Goal: Task Accomplishment & Management: Use online tool/utility

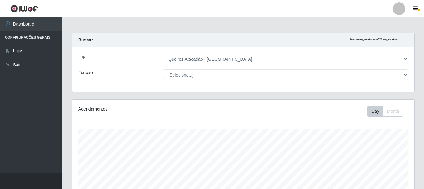
select select "464"
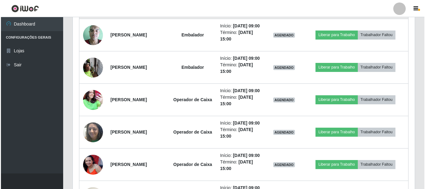
scroll to position [332, 0]
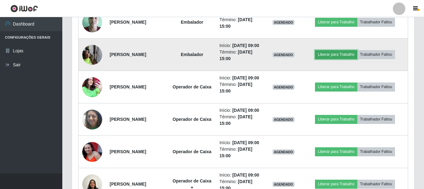
click at [341, 59] on button "Liberar para Trabalho" at bounding box center [336, 54] width 42 height 9
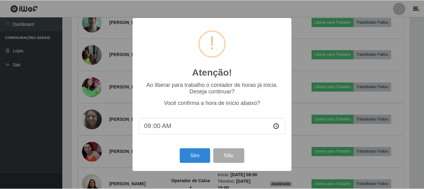
scroll to position [129, 339]
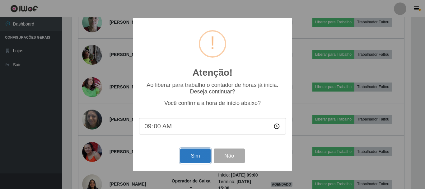
click at [202, 160] on button "Sim" at bounding box center [195, 156] width 30 height 15
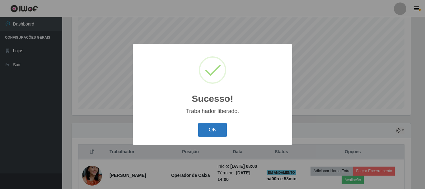
click at [213, 126] on button "OK" at bounding box center [212, 130] width 29 height 15
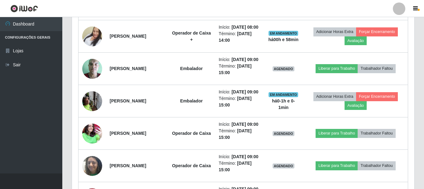
scroll to position [301, 0]
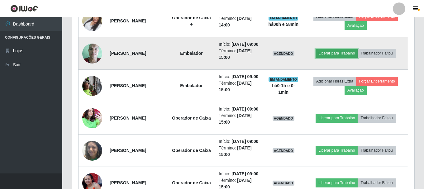
click at [333, 58] on button "Liberar para Trabalho" at bounding box center [336, 53] width 42 height 9
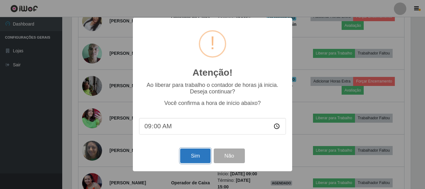
click at [203, 159] on button "Sim" at bounding box center [195, 156] width 30 height 15
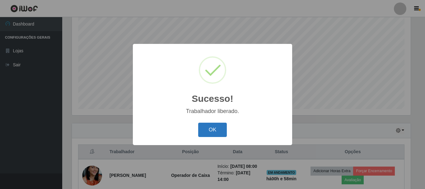
click at [214, 129] on button "OK" at bounding box center [212, 130] width 29 height 15
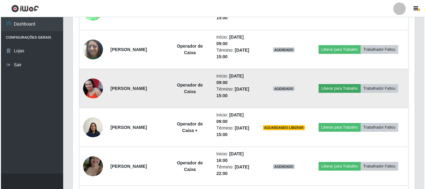
scroll to position [456, 0]
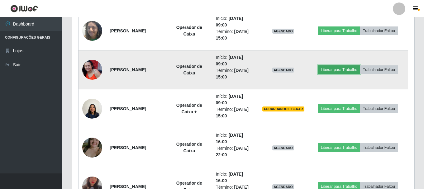
click at [345, 70] on button "Liberar para Trabalho" at bounding box center [339, 69] width 42 height 9
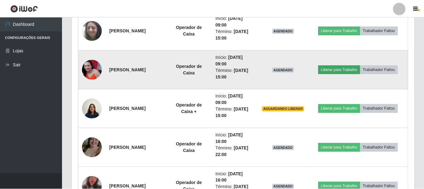
scroll to position [129, 339]
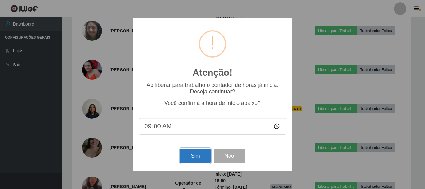
click at [197, 155] on button "Sim" at bounding box center [195, 156] width 30 height 15
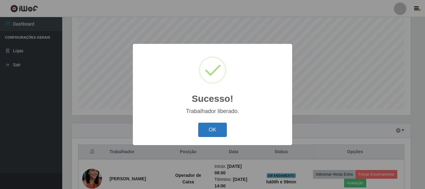
click at [222, 129] on button "OK" at bounding box center [212, 130] width 29 height 15
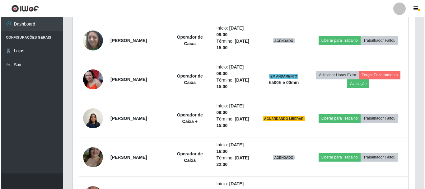
scroll to position [456, 0]
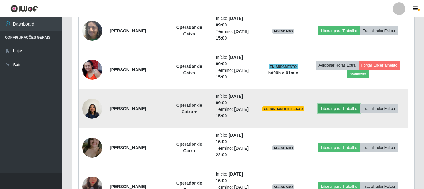
click at [346, 110] on button "Liberar para Trabalho" at bounding box center [339, 108] width 42 height 9
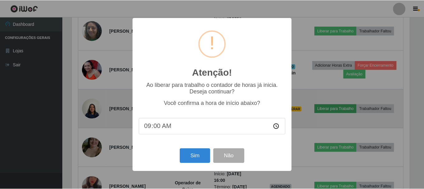
scroll to position [129, 339]
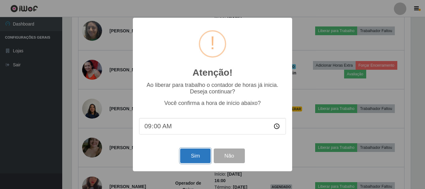
click at [193, 157] on button "Sim" at bounding box center [195, 156] width 30 height 15
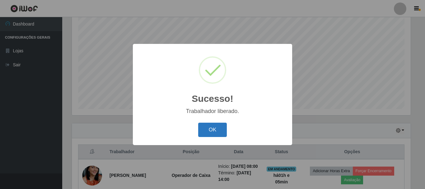
click at [212, 134] on button "OK" at bounding box center [212, 130] width 29 height 15
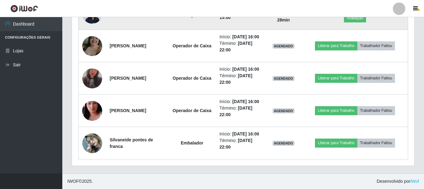
scroll to position [581, 0]
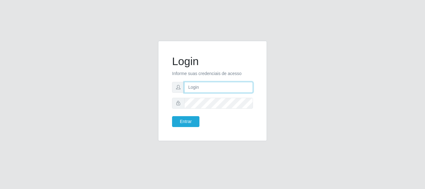
click at [209, 89] on input "text" at bounding box center [218, 87] width 69 height 11
type input "[EMAIL_ADDRESS][DOMAIN_NAME]"
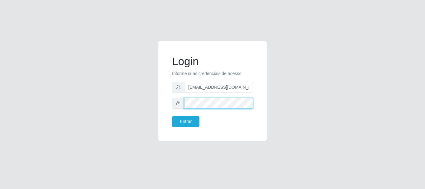
click at [172, 116] on button "Entrar" at bounding box center [185, 121] width 27 height 11
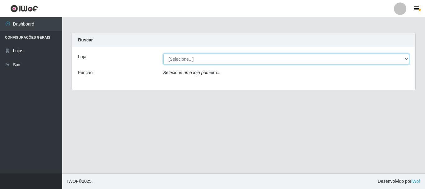
click at [407, 59] on select "[Selecione...] Queiroz Atacadão - São Gonçalo do Amarante" at bounding box center [286, 59] width 246 height 11
select select "464"
click at [163, 54] on select "[Selecione...] Queiroz Atacadão - São Gonçalo do Amarante" at bounding box center [286, 59] width 246 height 11
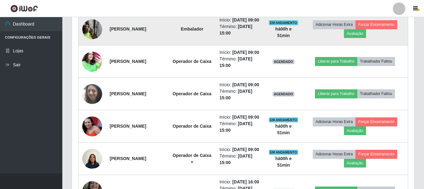
scroll to position [374, 0]
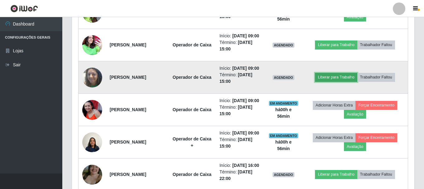
click at [344, 82] on button "Liberar para Trabalho" at bounding box center [336, 77] width 42 height 9
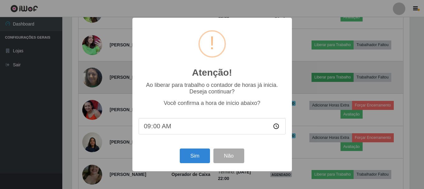
scroll to position [129, 339]
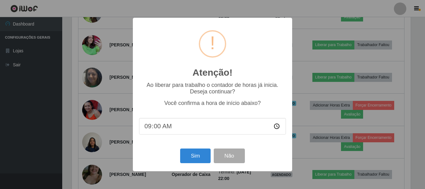
type input "09:03"
click at [199, 162] on button "Sim" at bounding box center [195, 156] width 30 height 15
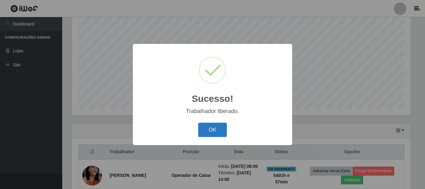
click at [220, 130] on button "OK" at bounding box center [212, 130] width 29 height 15
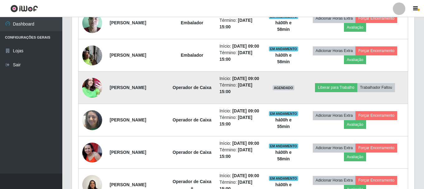
scroll to position [332, 0]
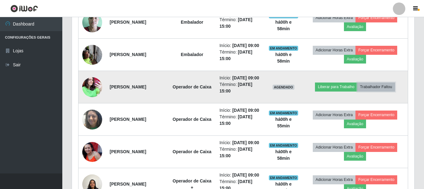
click at [385, 91] on button "Trabalhador Faltou" at bounding box center [376, 87] width 38 height 9
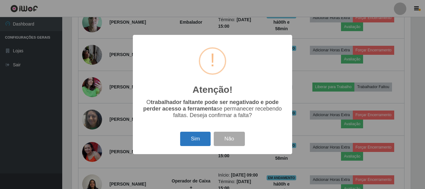
click at [198, 144] on button "Sim" at bounding box center [195, 139] width 30 height 15
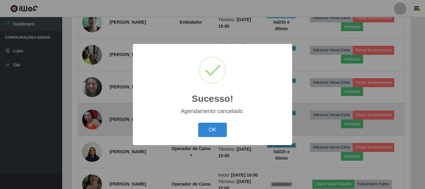
click at [198, 123] on button "OK" at bounding box center [212, 130] width 29 height 15
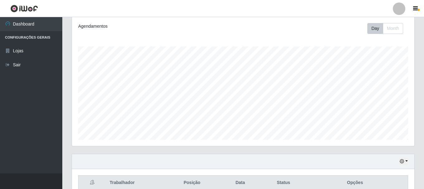
scroll to position [83, 0]
